Goal: Task Accomplishment & Management: Manage account settings

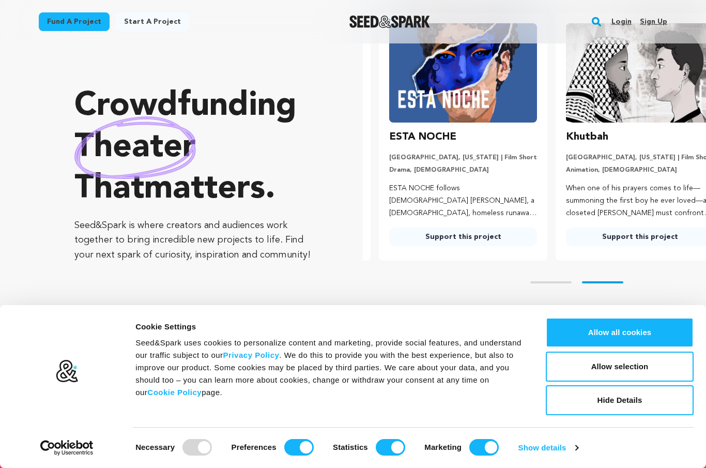
scroll to position [0, 185]
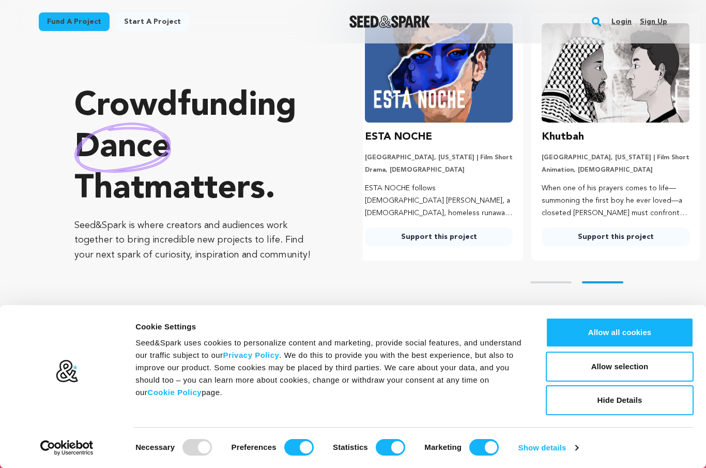
click at [622, 22] on link "Login" at bounding box center [621, 21] width 20 height 17
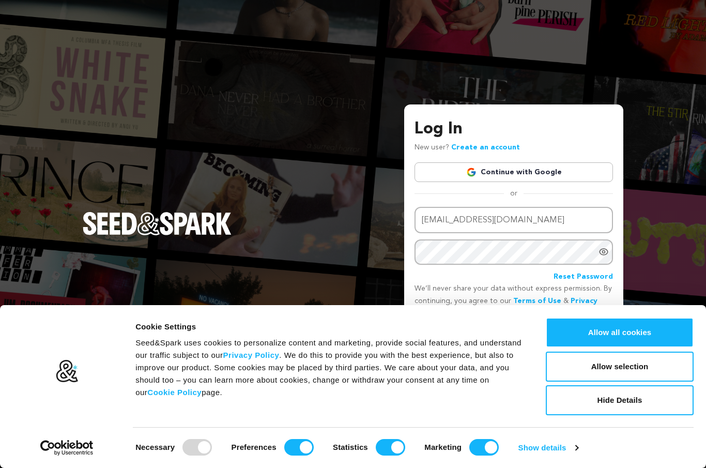
type input "Jonathanm96@icloud.com"
click at [595, 347] on button "Login" at bounding box center [594, 337] width 37 height 19
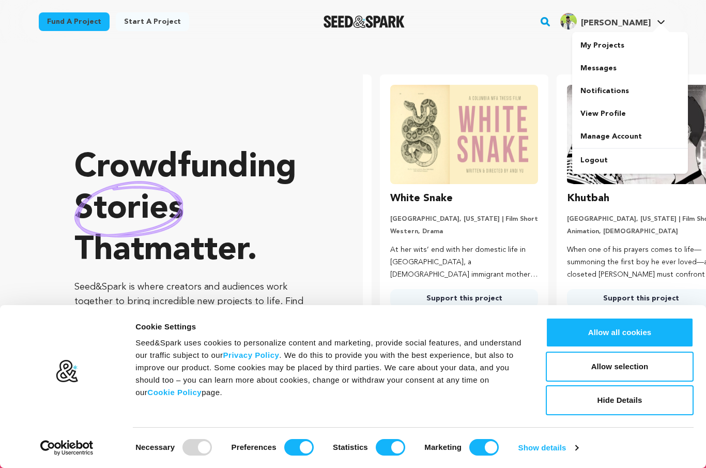
scroll to position [0, 185]
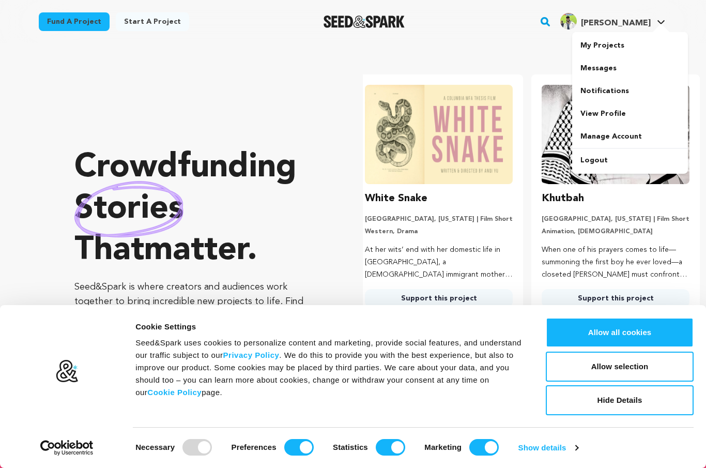
click at [628, 39] on link "My Projects" at bounding box center [630, 45] width 116 height 23
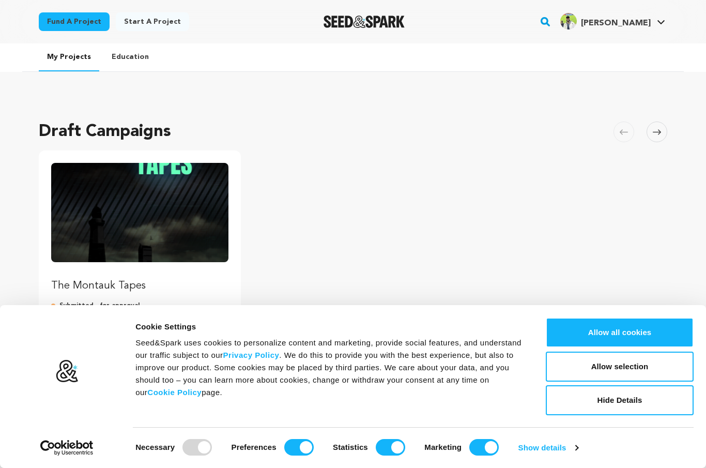
click at [151, 227] on img "Fund The Montauk Tapes" at bounding box center [139, 212] width 177 height 99
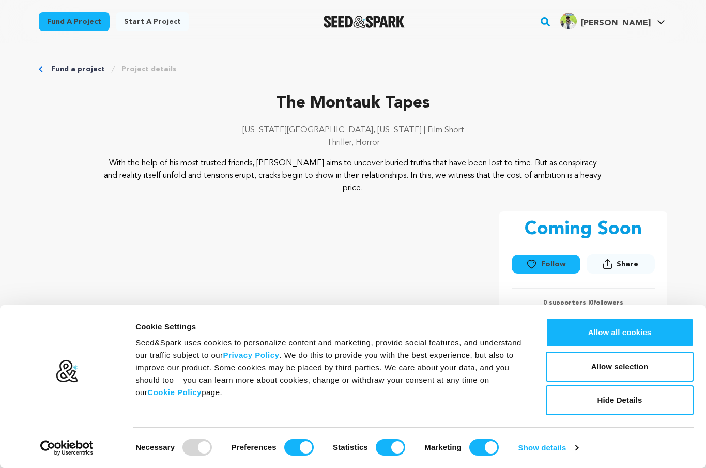
scroll to position [6, 0]
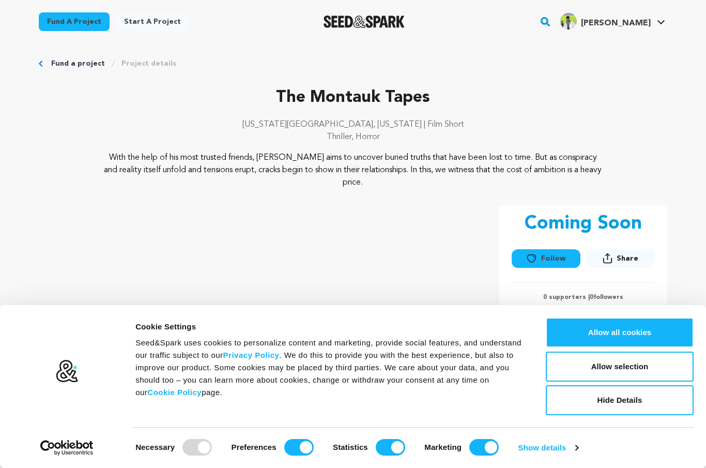
click at [670, 347] on button "Allow all cookies" at bounding box center [620, 332] width 148 height 30
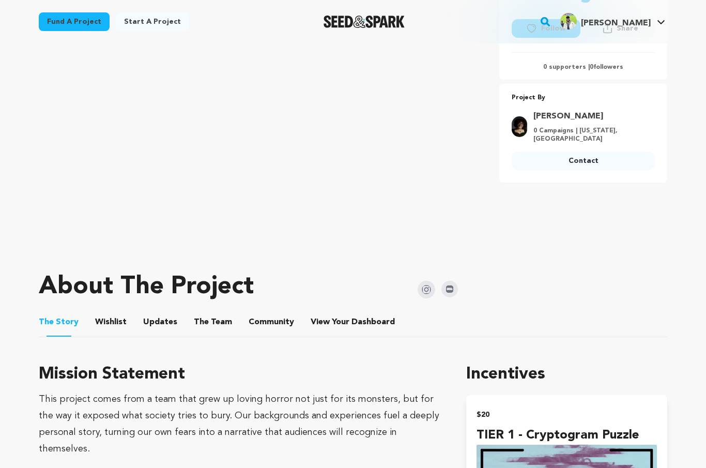
scroll to position [235, 0]
click at [342, 308] on li "View Your Dashboard View Your Dashboard" at bounding box center [353, 322] width 86 height 29
click at [337, 316] on span "View Your Dashboard" at bounding box center [353, 322] width 86 height 12
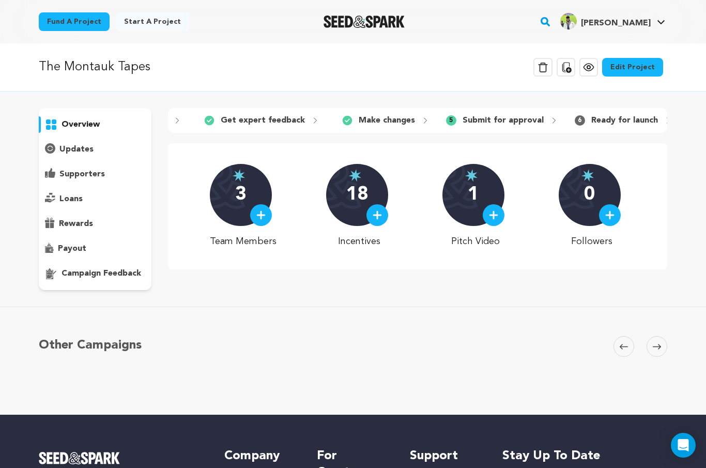
scroll to position [0, 251]
click at [642, 67] on link "Edit Project" at bounding box center [632, 67] width 61 height 19
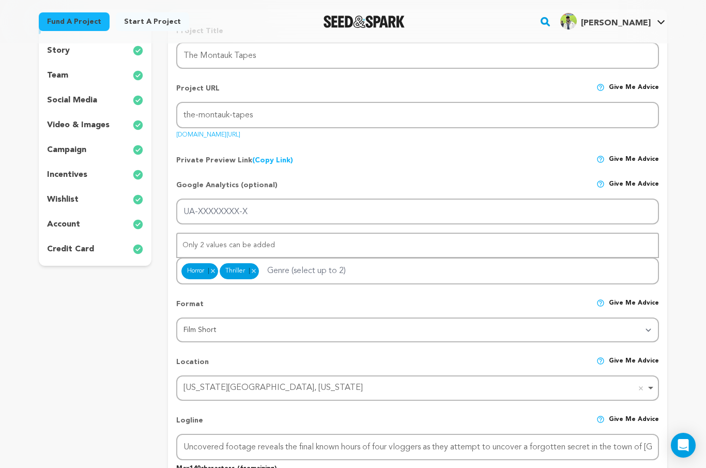
scroll to position [157, 0]
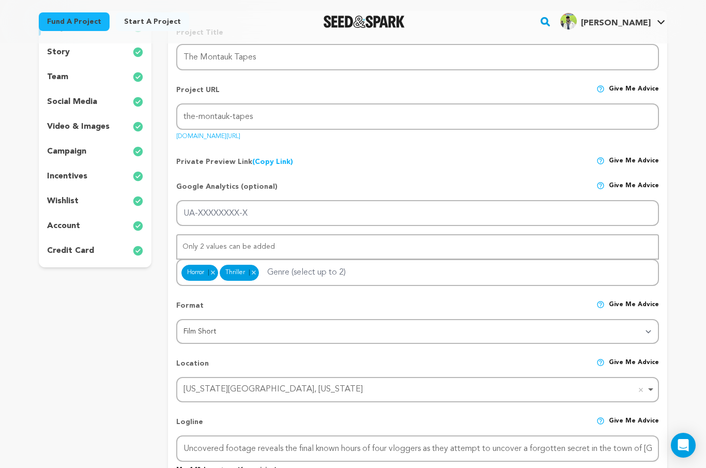
click at [70, 146] on p "campaign" at bounding box center [66, 151] width 39 height 12
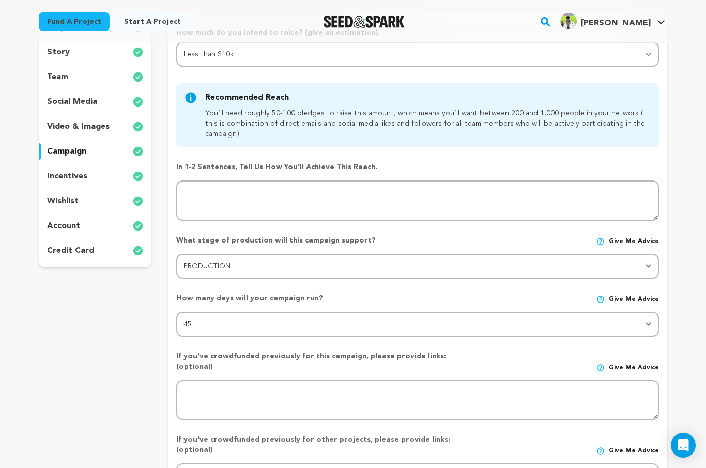
click at [63, 122] on p "video & images" at bounding box center [78, 126] width 63 height 12
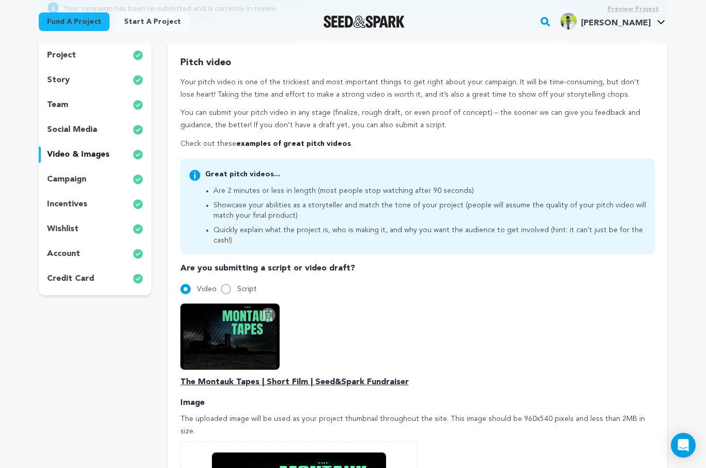
scroll to position [135, 0]
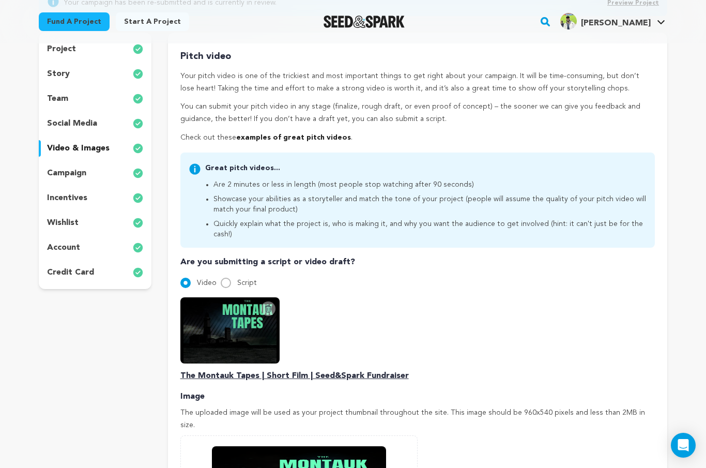
click at [49, 168] on p "campaign" at bounding box center [66, 173] width 39 height 12
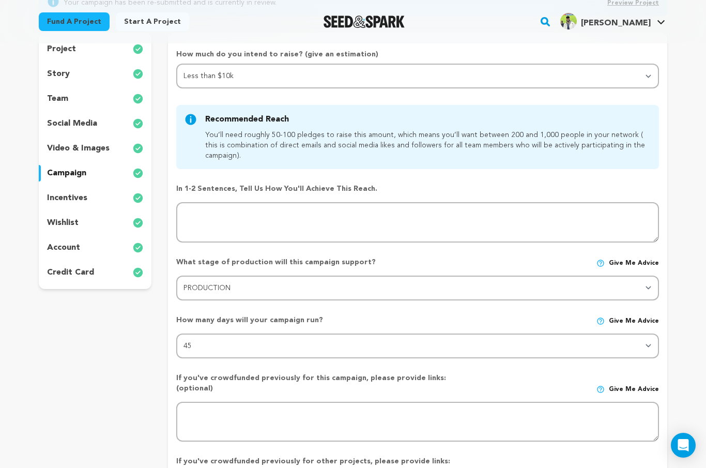
click at [65, 205] on div "incentives" at bounding box center [95, 198] width 113 height 17
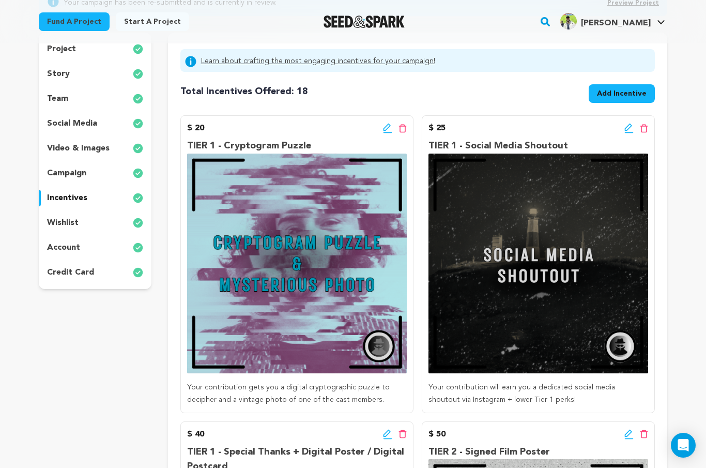
click at [70, 230] on div "wishlist" at bounding box center [95, 222] width 113 height 17
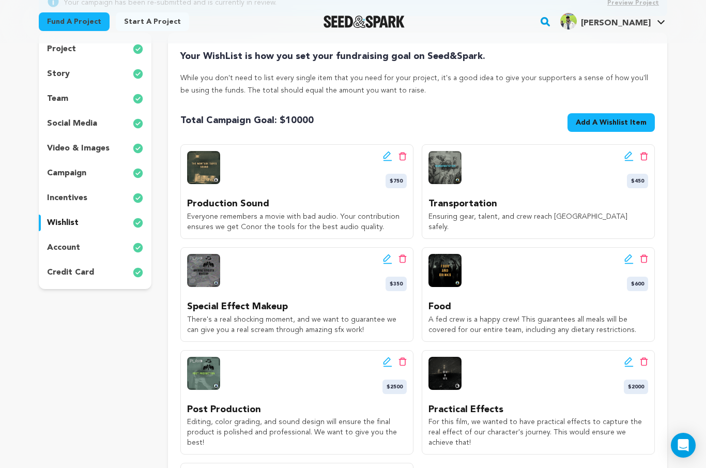
click at [63, 202] on p "incentives" at bounding box center [67, 198] width 40 height 12
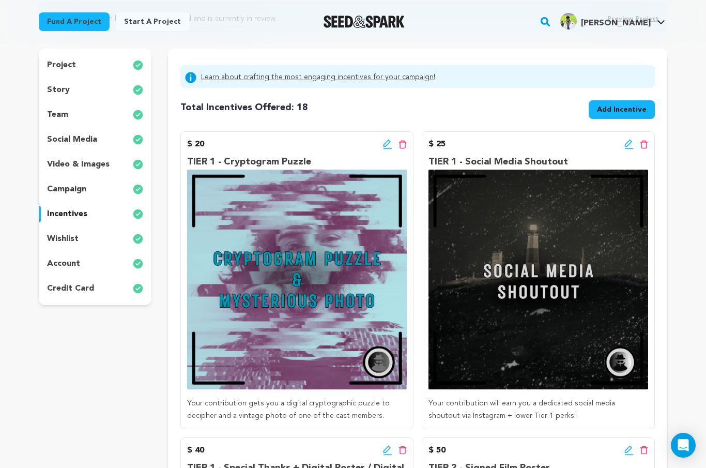
scroll to position [111, 0]
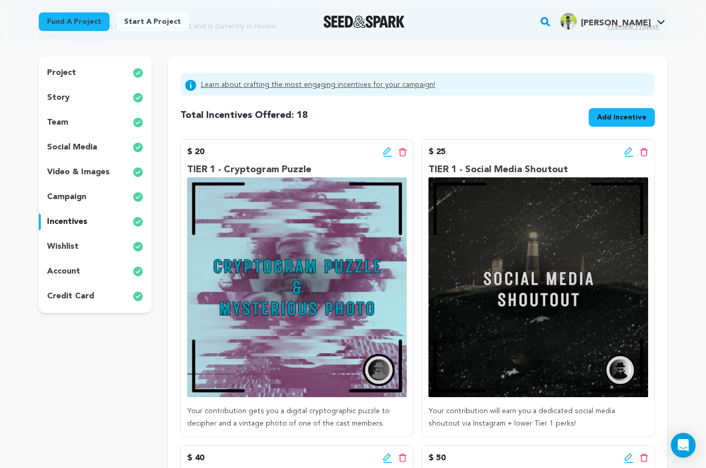
click at [53, 193] on p "campaign" at bounding box center [66, 197] width 39 height 12
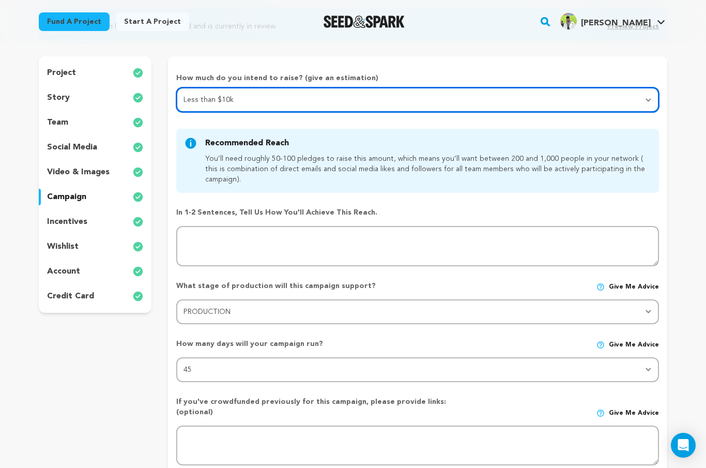
click at [639, 103] on select "Select your range Less than $10k 10k - $14k 15k - $24k 25k - $49k 50k or more" at bounding box center [417, 99] width 483 height 25
select select "2"
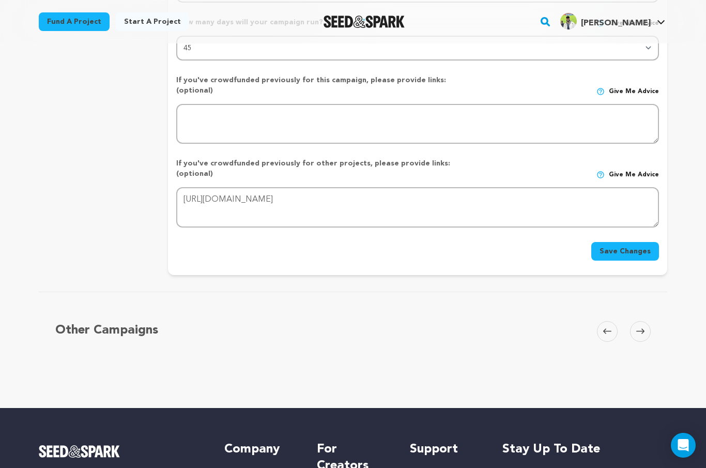
scroll to position [495, 0]
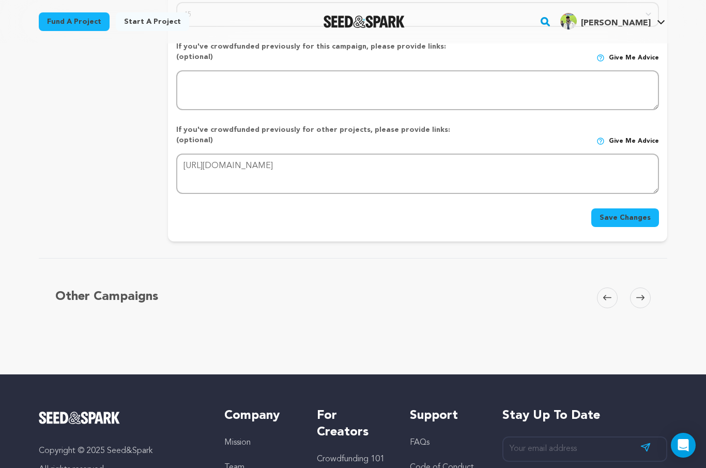
click at [643, 208] on button "Save Changes" at bounding box center [625, 217] width 68 height 19
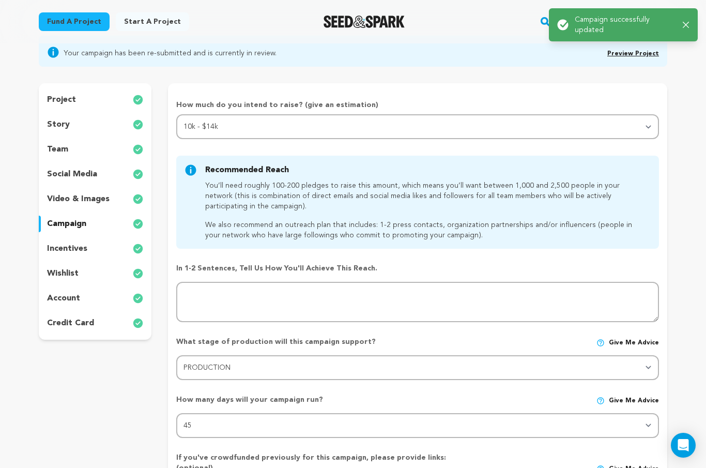
scroll to position [67, 0]
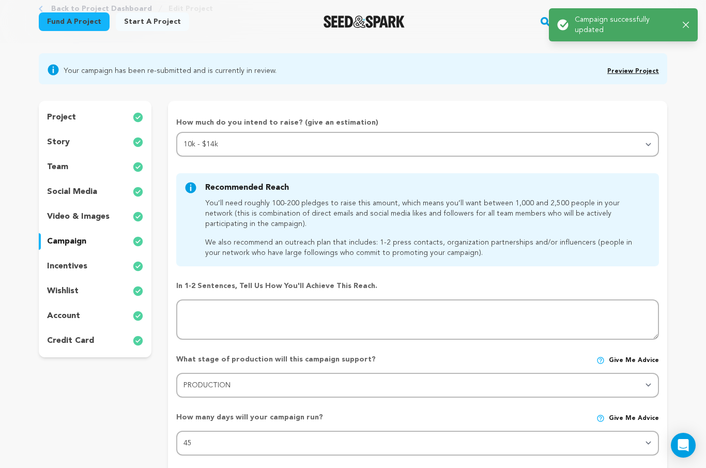
click at [99, 259] on div "incentives" at bounding box center [95, 266] width 113 height 17
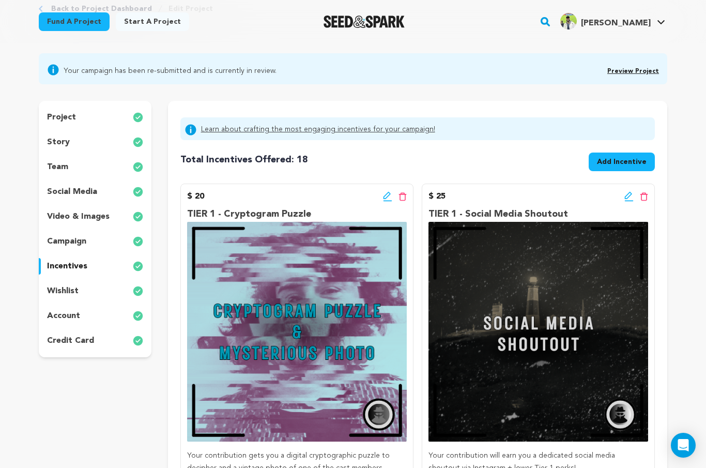
click at [110, 218] on div "video & images" at bounding box center [95, 216] width 113 height 17
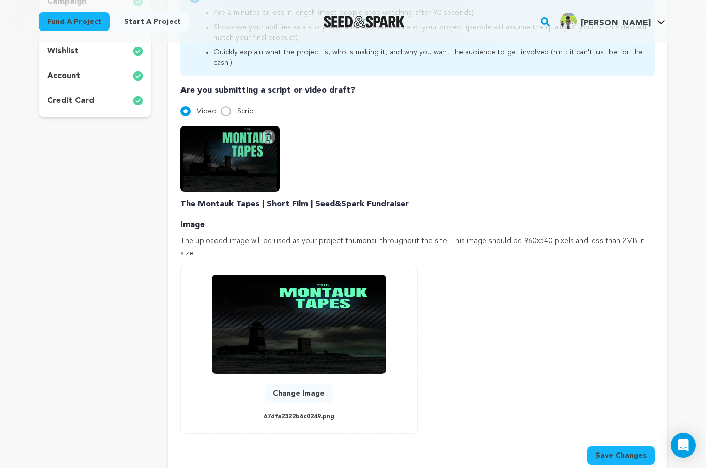
scroll to position [300, 0]
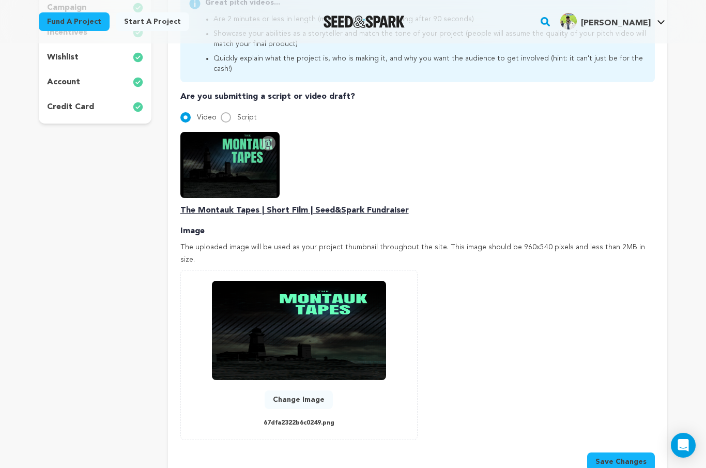
click at [222, 163] on img at bounding box center [229, 165] width 99 height 66
click at [314, 204] on p "The Montauk Tapes | Short Film | Seed&Spark Fundraiser" at bounding box center [417, 210] width 474 height 12
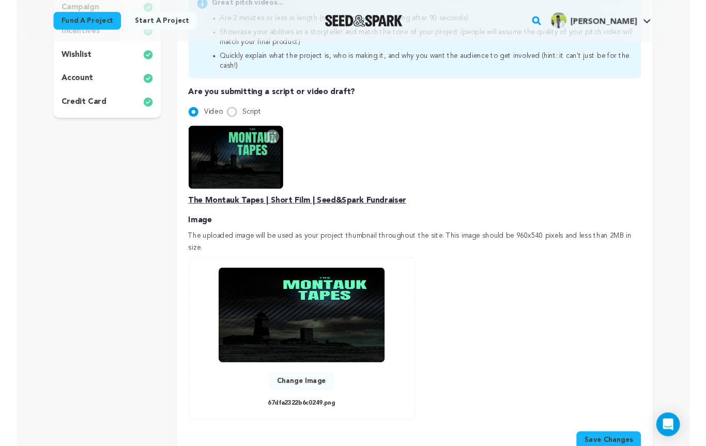
scroll to position [311, 0]
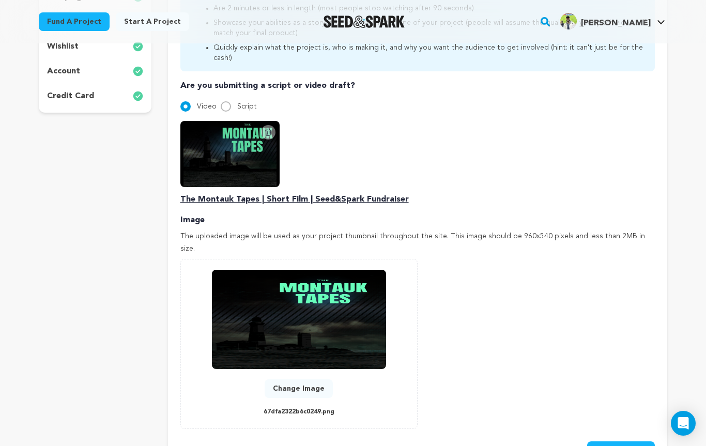
click at [269, 128] on icon at bounding box center [268, 132] width 8 height 8
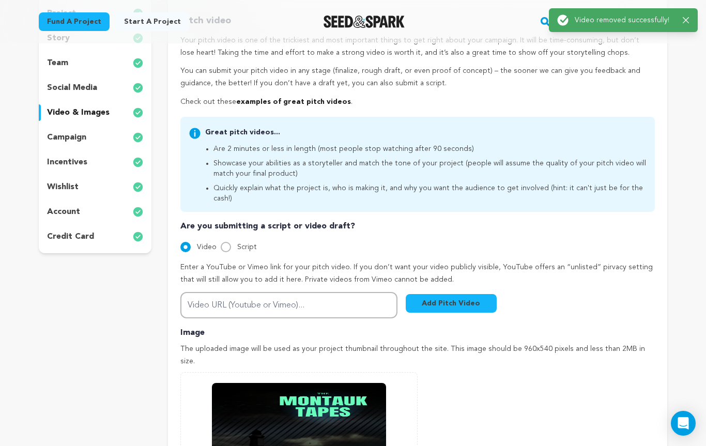
scroll to position [205, 0]
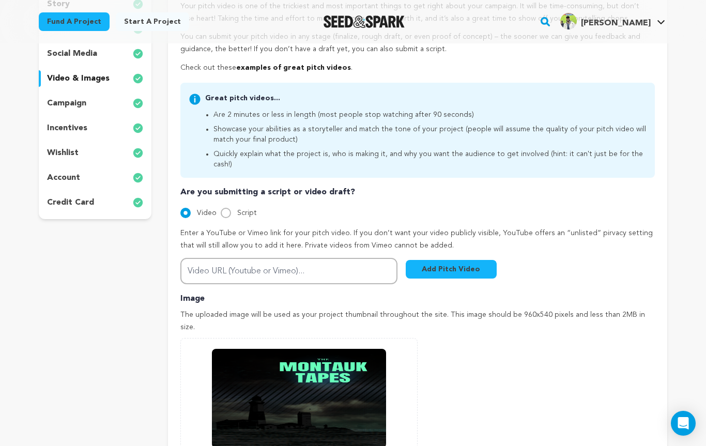
click at [431, 260] on button "Add Pitch Video" at bounding box center [451, 269] width 91 height 19
click at [467, 260] on button "Add Pitch Video" at bounding box center [451, 269] width 91 height 19
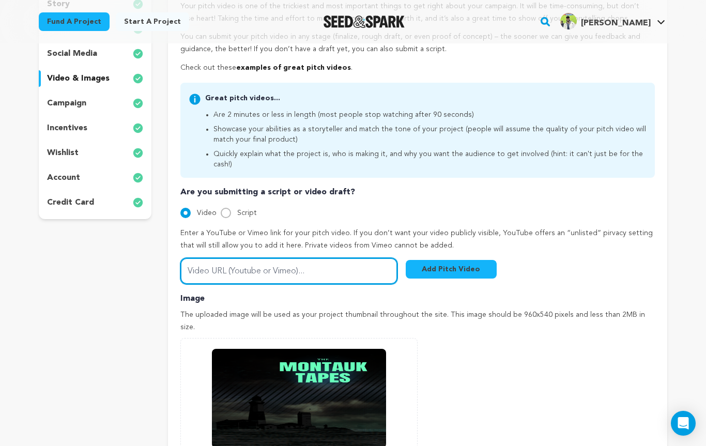
click at [330, 258] on input "Video URL (Youtube or Vimeo)..." at bounding box center [288, 271] width 217 height 26
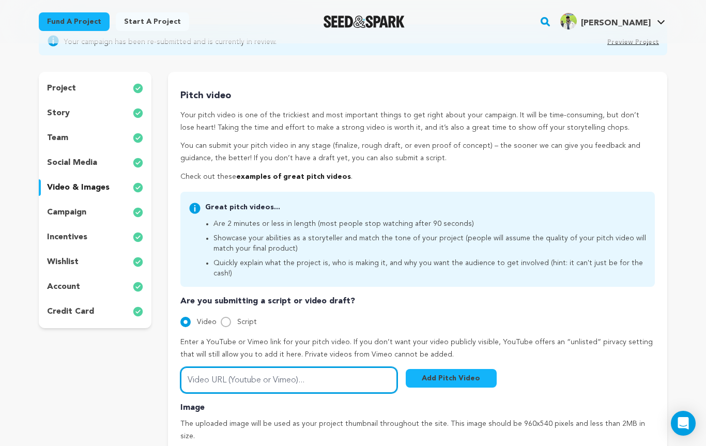
scroll to position [0, 0]
